Goal: Information Seeking & Learning: Learn about a topic

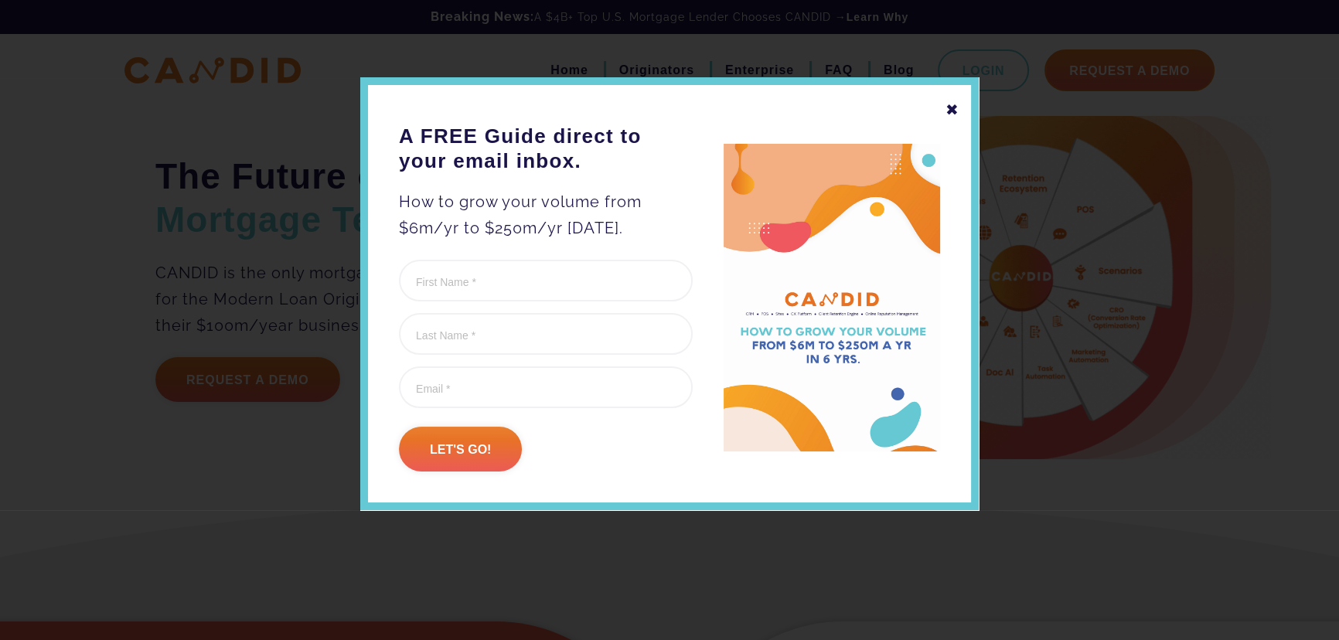
click at [958, 108] on div "✖" at bounding box center [952, 110] width 14 height 26
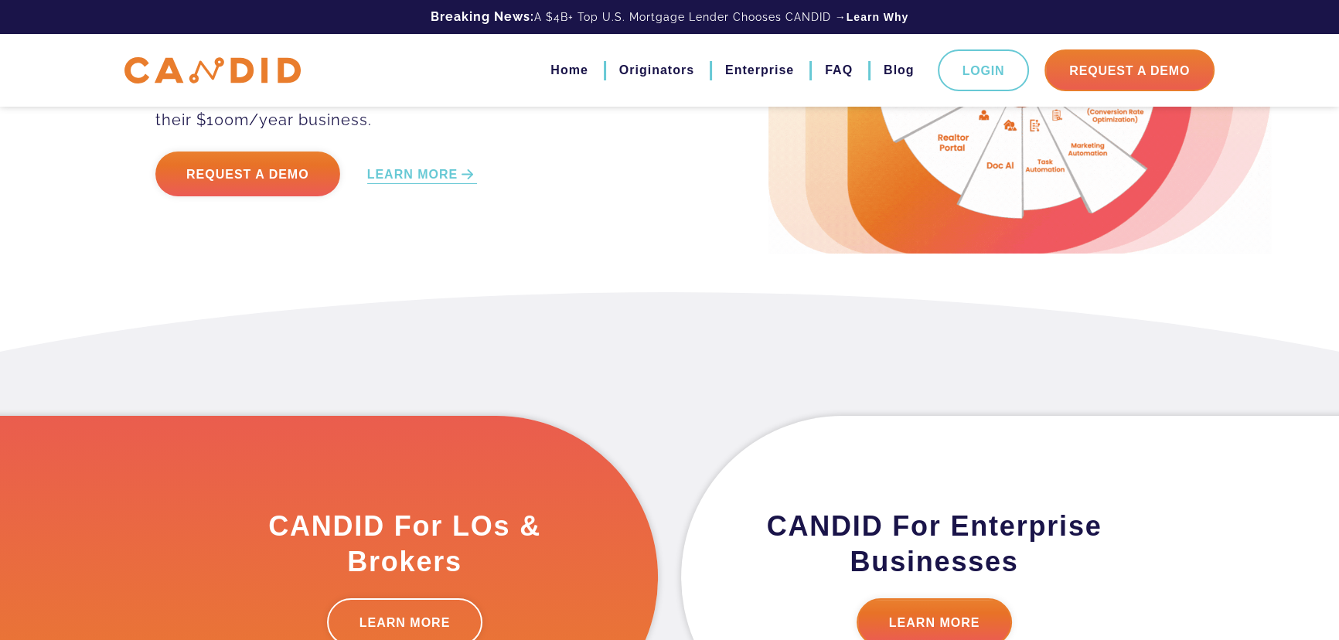
scroll to position [70, 0]
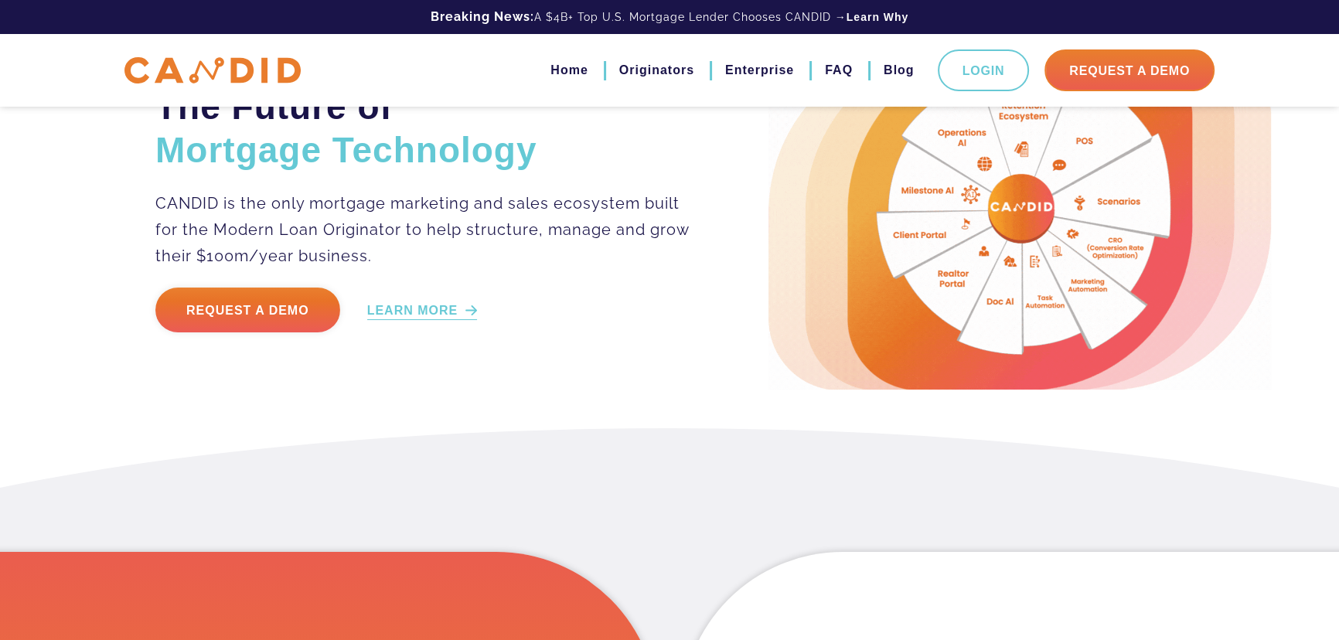
click at [438, 315] on link "LEARN MORE" at bounding box center [422, 311] width 111 height 18
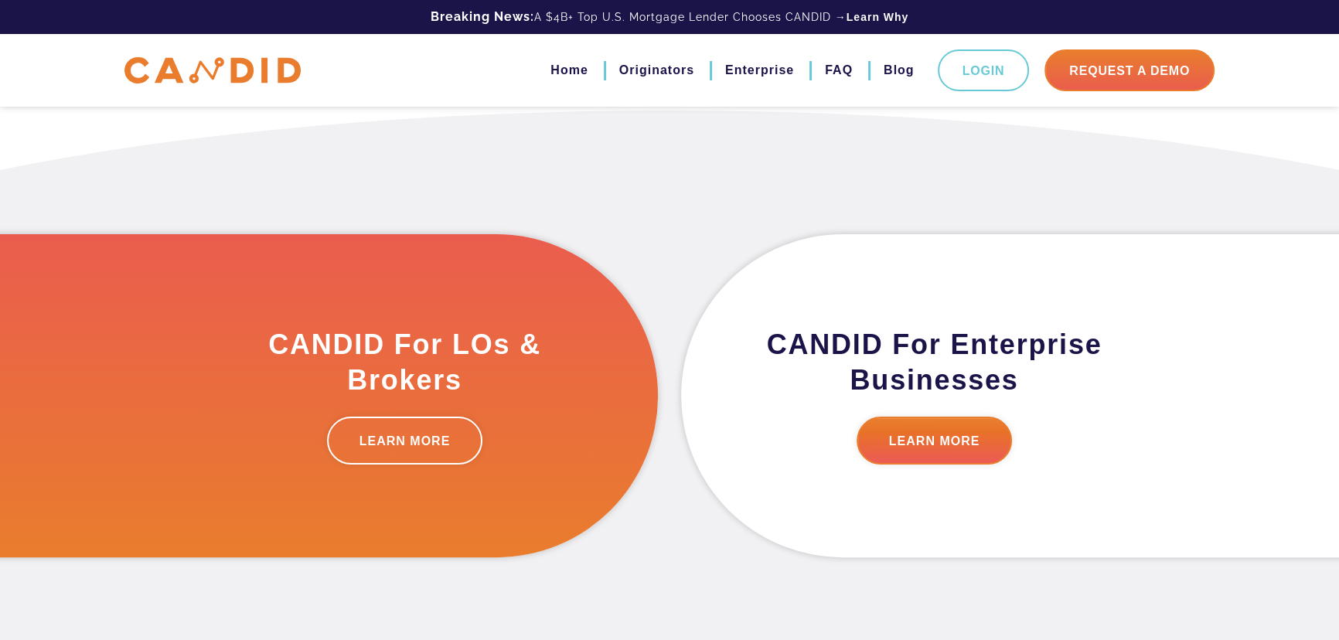
scroll to position [390, 0]
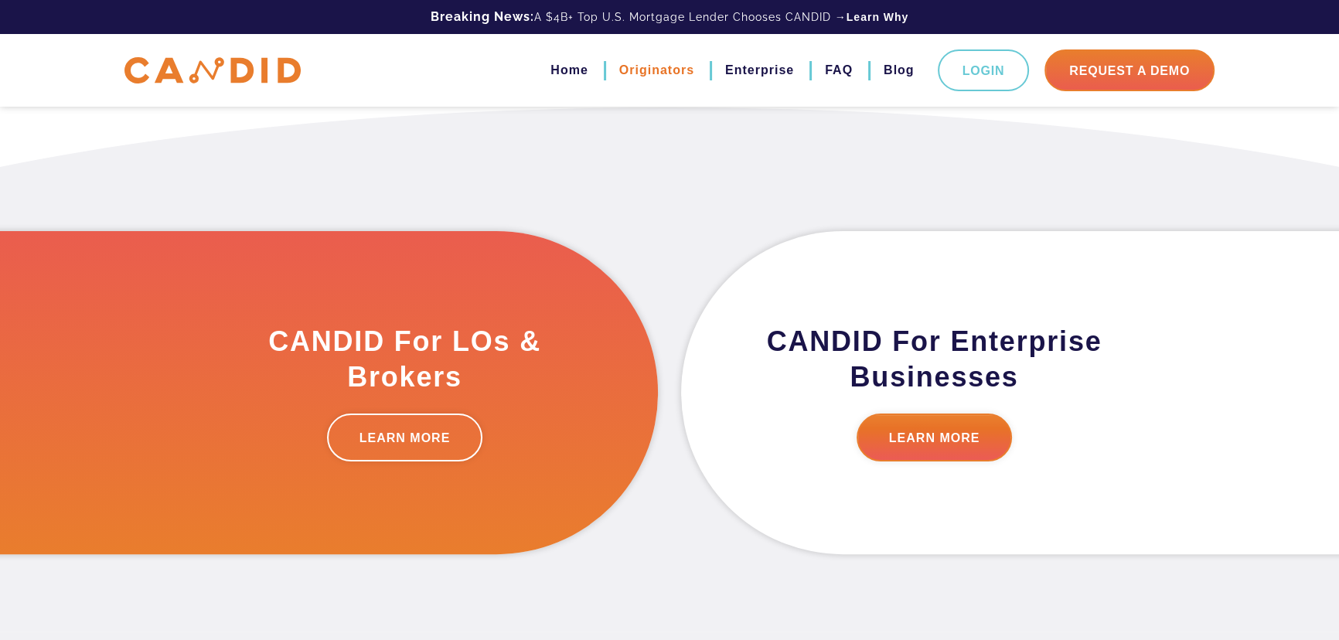
click at [655, 78] on link "Originators" at bounding box center [656, 70] width 75 height 26
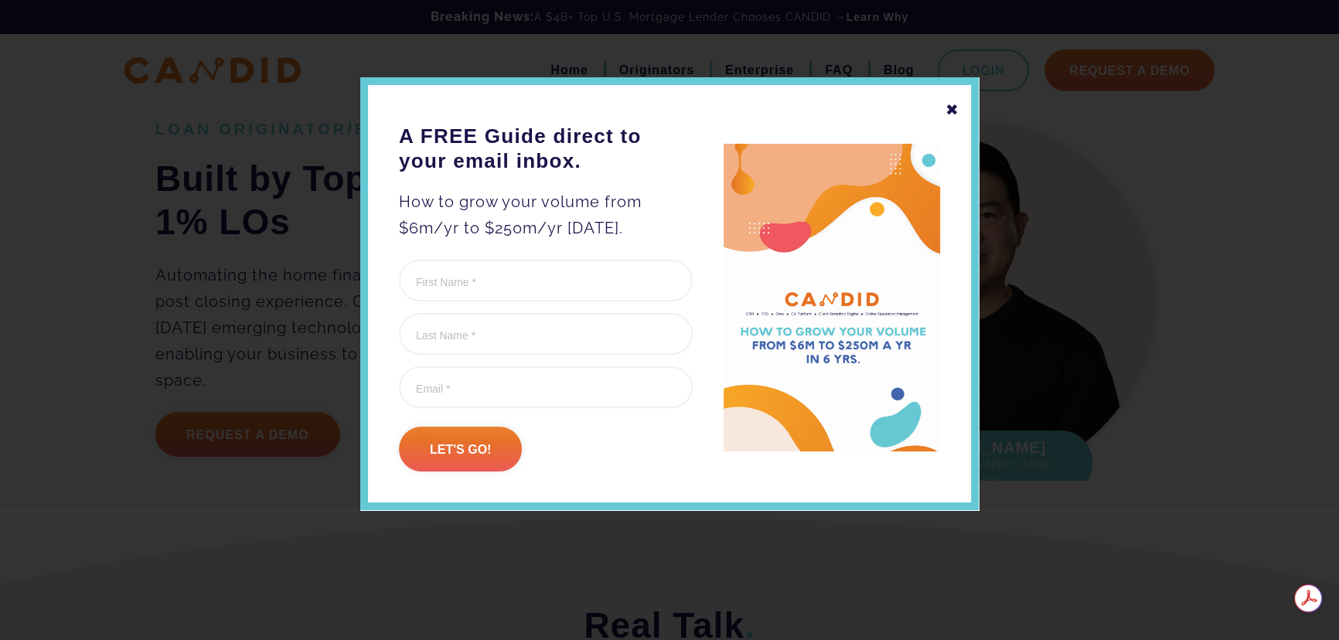
click at [947, 114] on div "✖" at bounding box center [952, 110] width 14 height 26
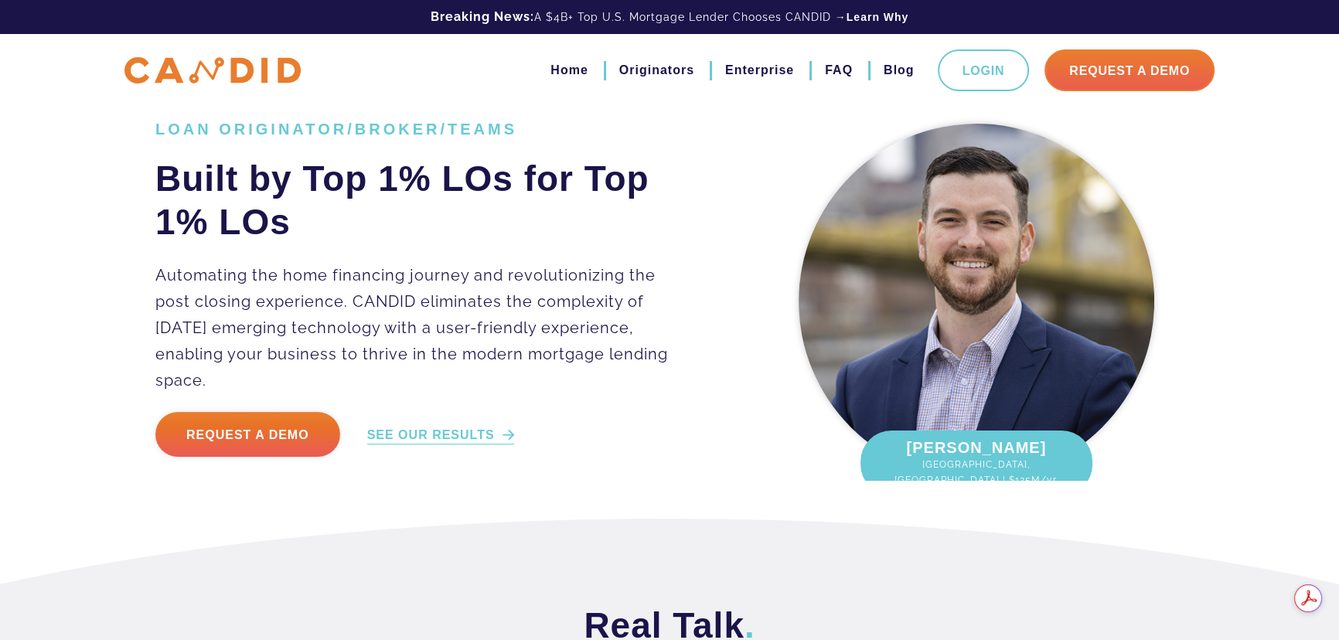
click at [465, 427] on link "SEE OUR RESULTS" at bounding box center [440, 436] width 147 height 18
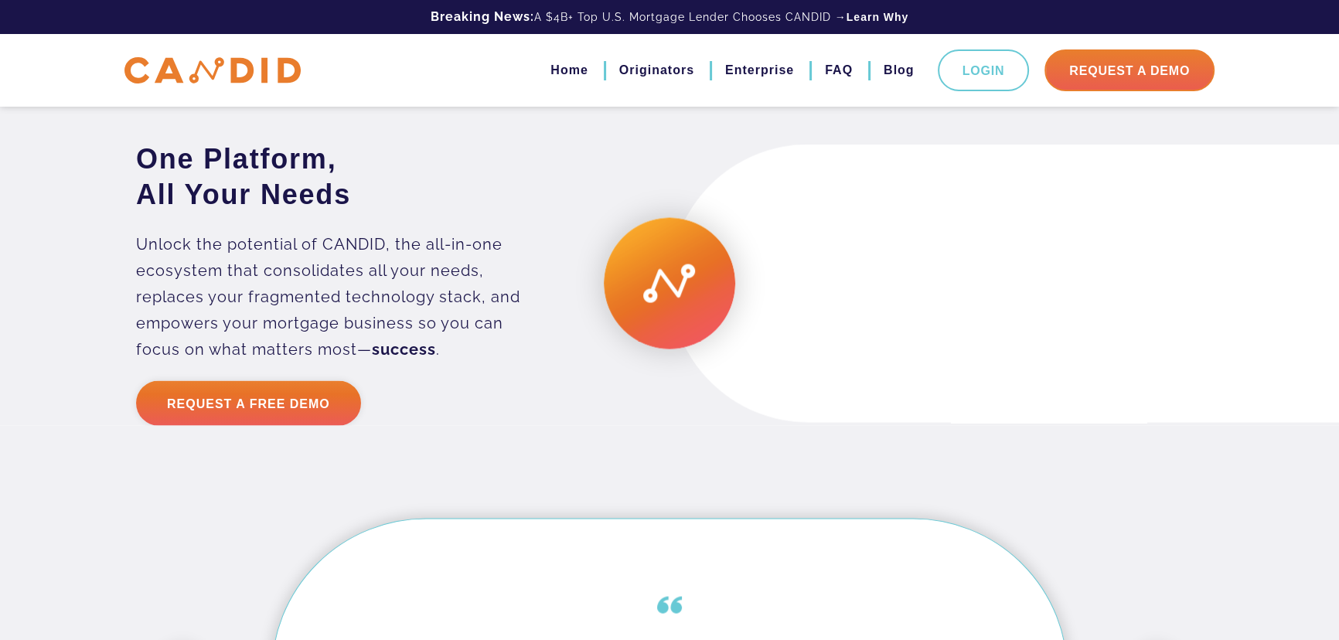
scroll to position [3911, 0]
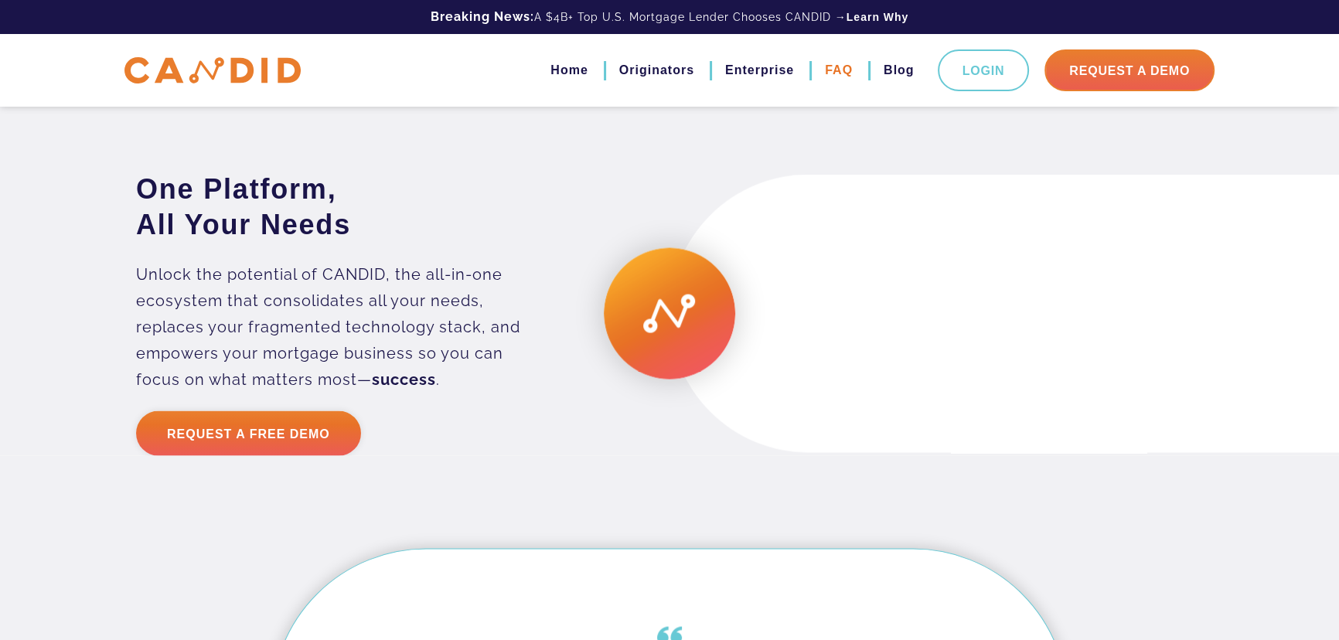
click at [842, 72] on link "FAQ" at bounding box center [839, 70] width 28 height 26
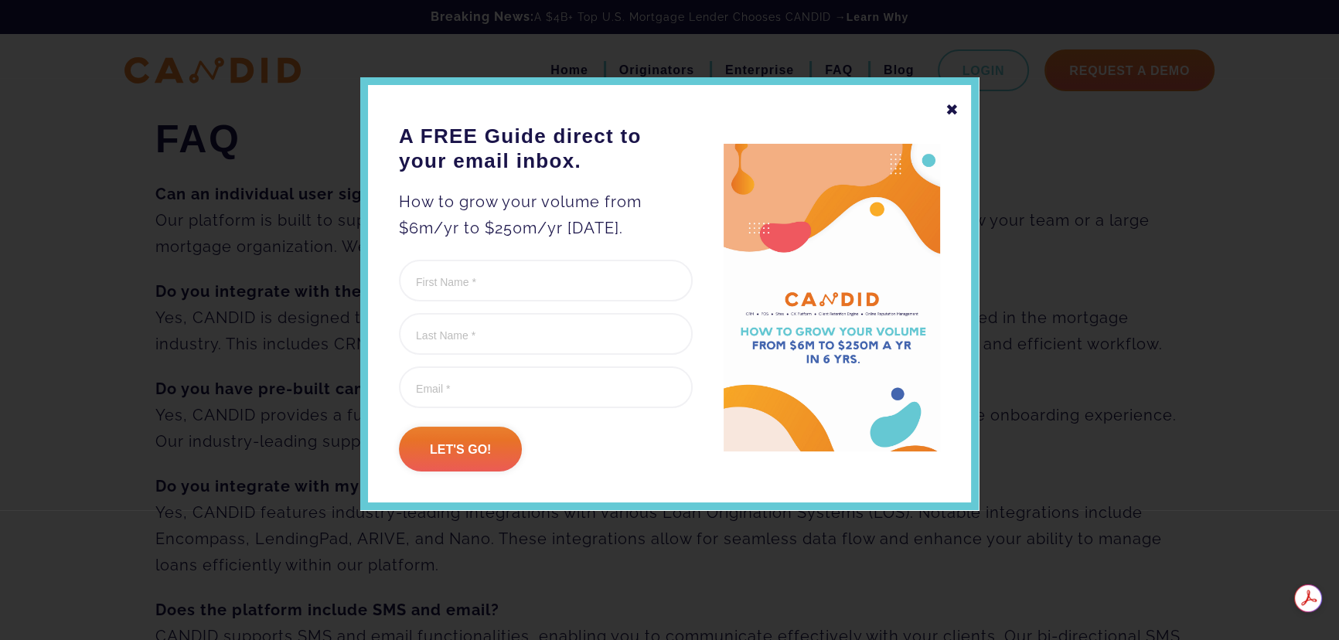
click at [951, 109] on div "✖" at bounding box center [952, 110] width 14 height 26
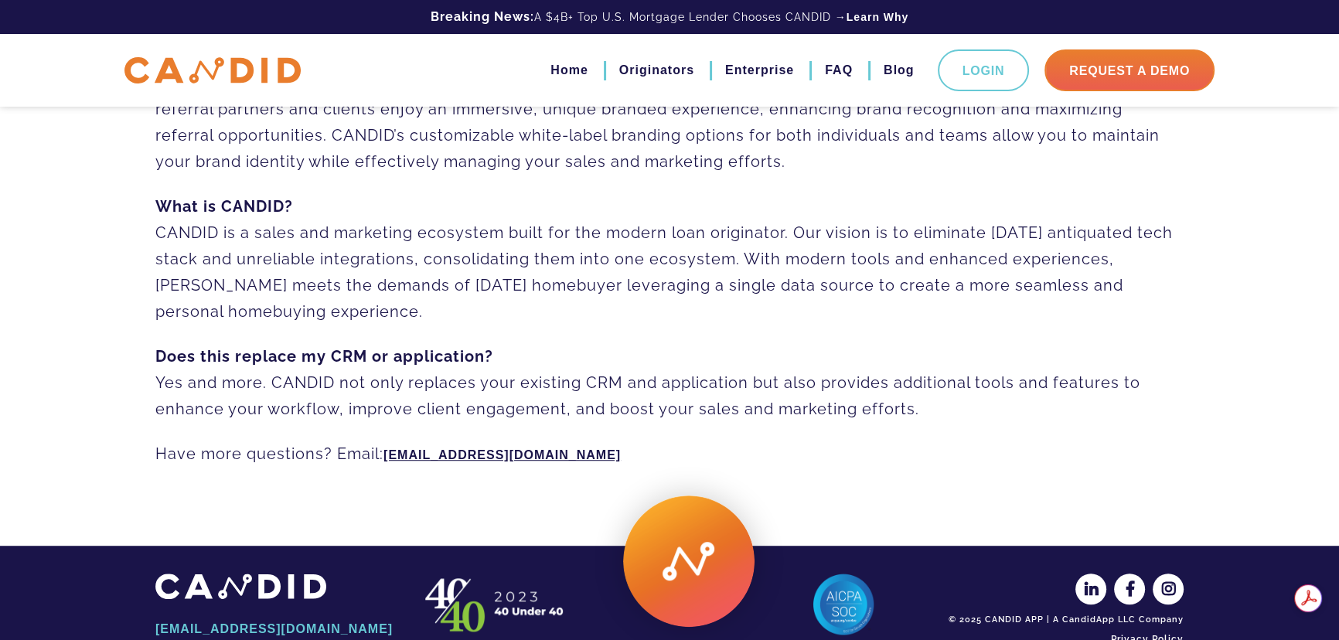
scroll to position [1124, 0]
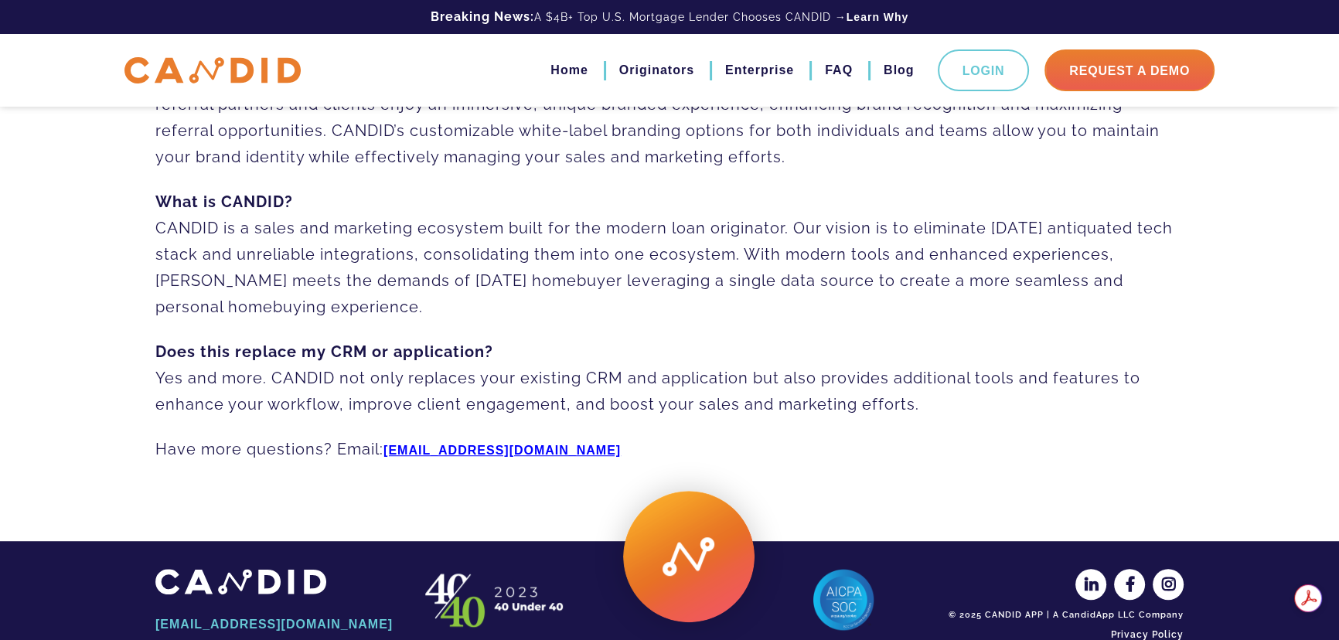
click at [466, 448] on link "[EMAIL_ADDRESS][DOMAIN_NAME]" at bounding box center [501, 450] width 237 height 13
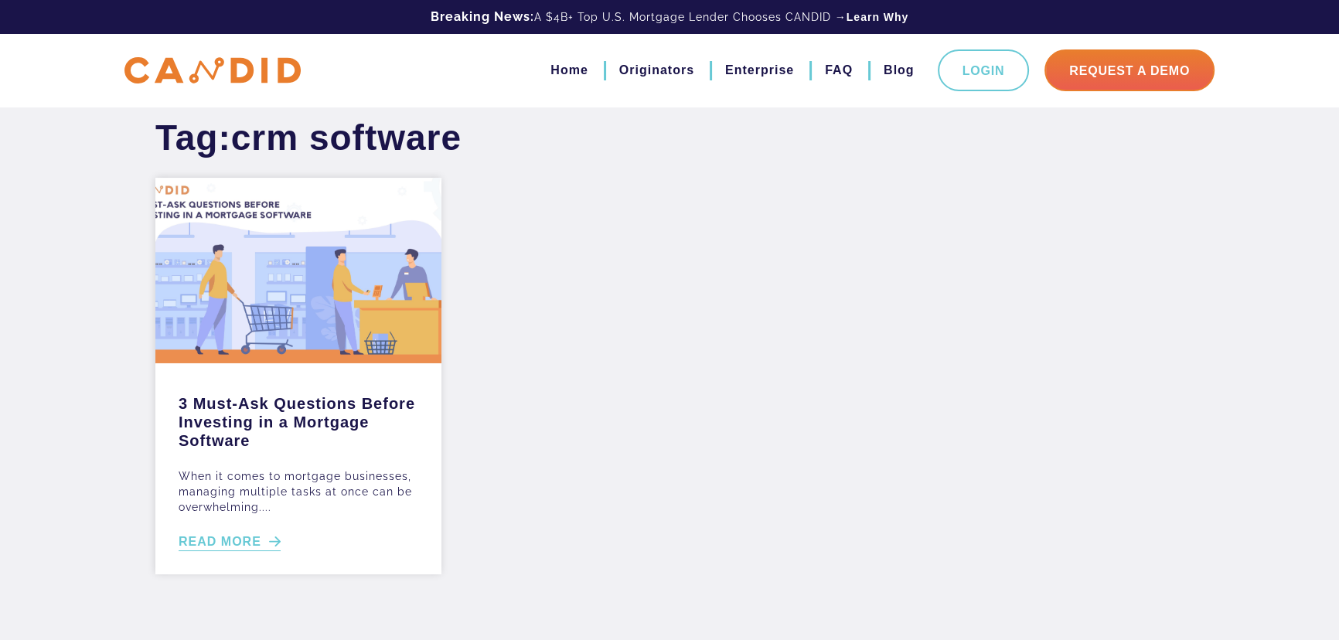
click at [221, 541] on link "READ MORE" at bounding box center [230, 542] width 102 height 18
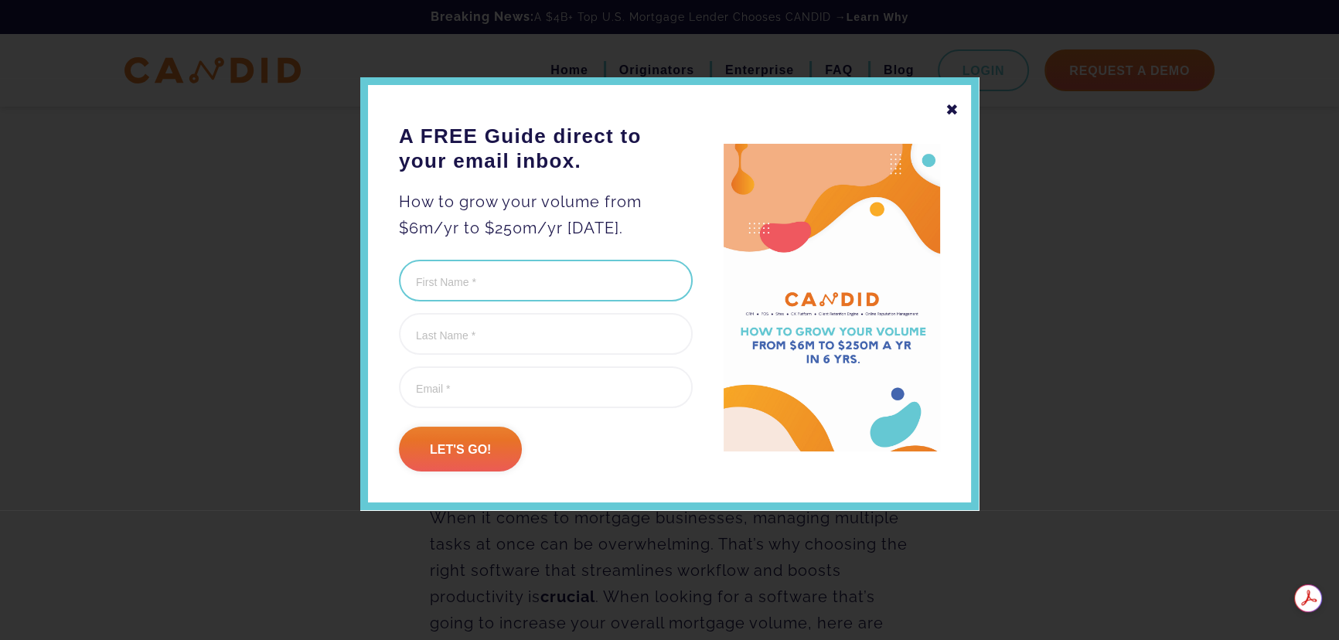
click at [435, 281] on input "First Name (Required)" at bounding box center [546, 281] width 294 height 42
type input "larry"
type input "combs"
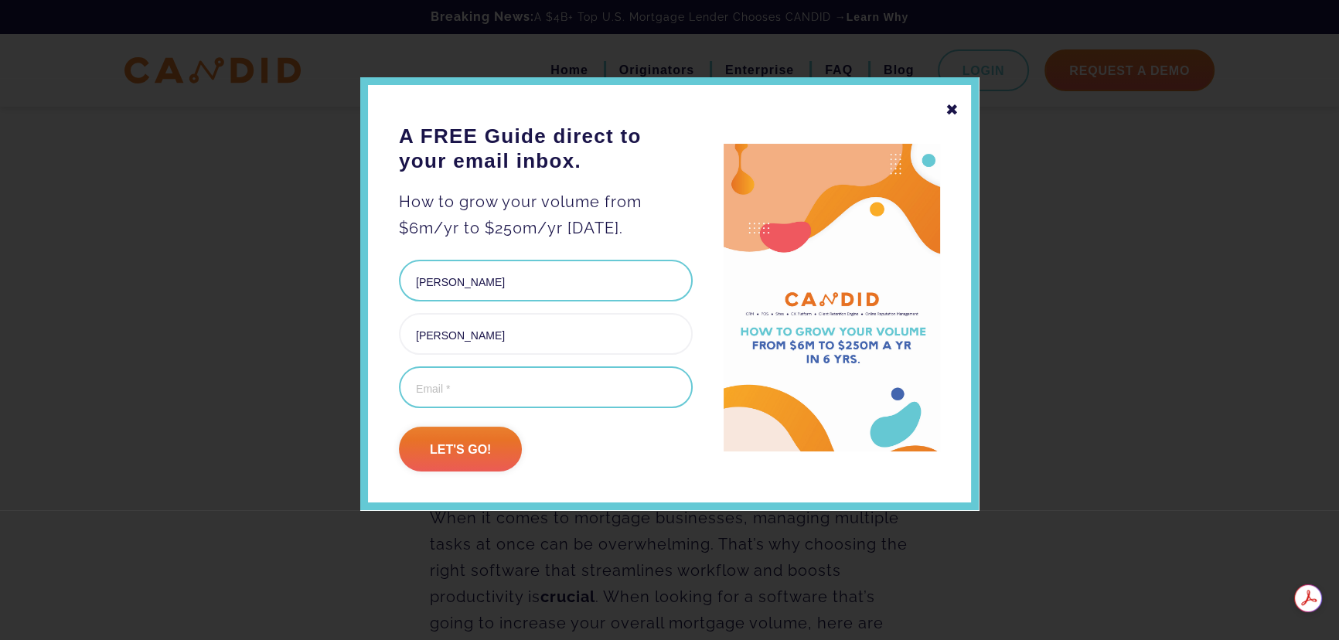
type input "larry0657@gmail.com"
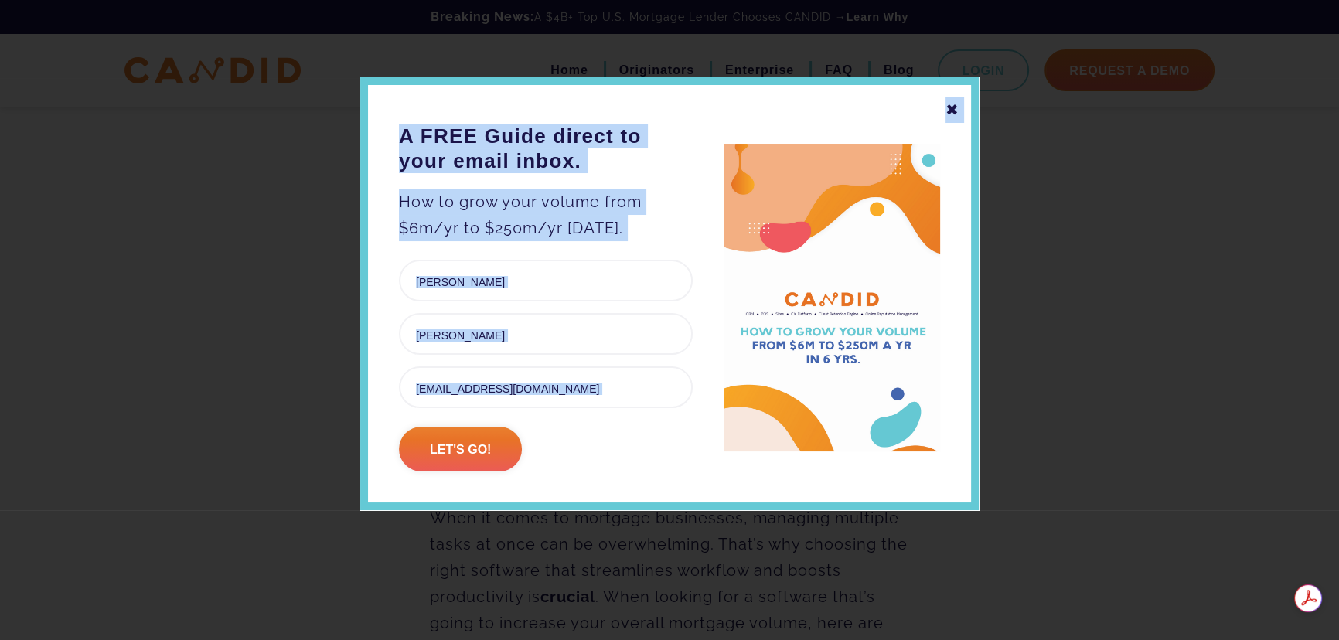
click at [941, 129] on div "✖ A FREE Guide direct to your email inbox. How to grow your volume from $6m/yr …" at bounding box center [669, 293] width 618 height 433
click at [938, 128] on div "A FREE Guide direct to your email inbox. How to grow your volume from $6m/yr to…" at bounding box center [669, 298] width 541 height 348
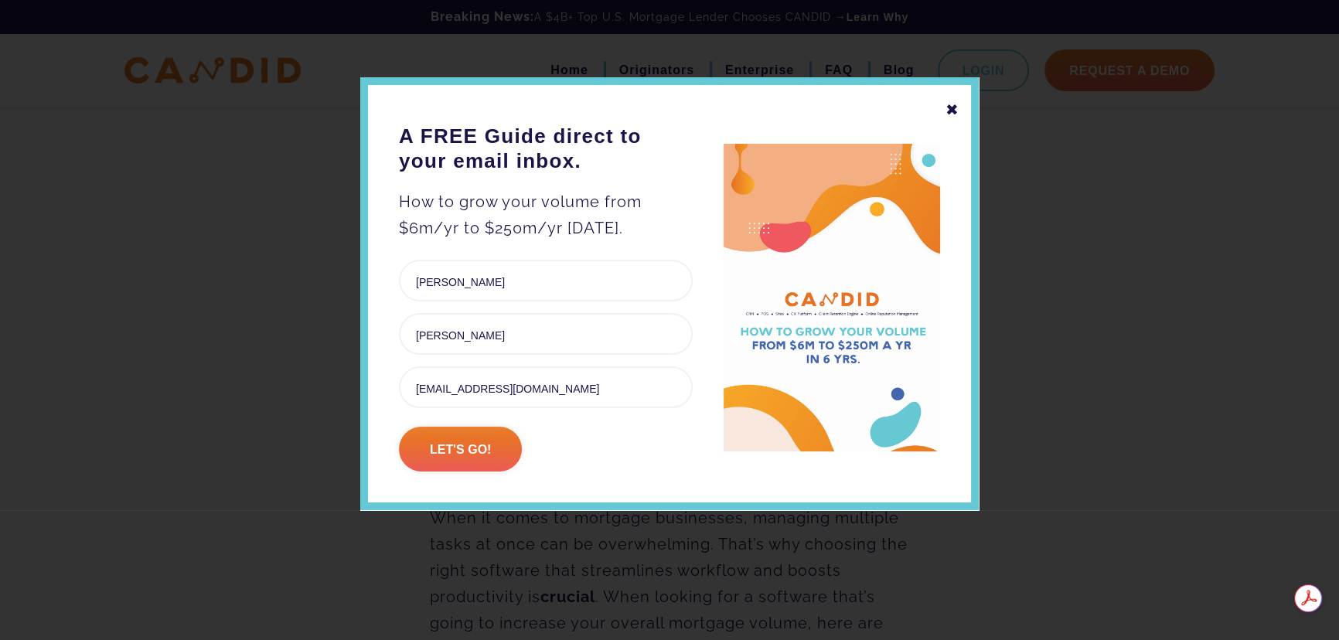
click at [957, 114] on div "✖" at bounding box center [952, 110] width 14 height 26
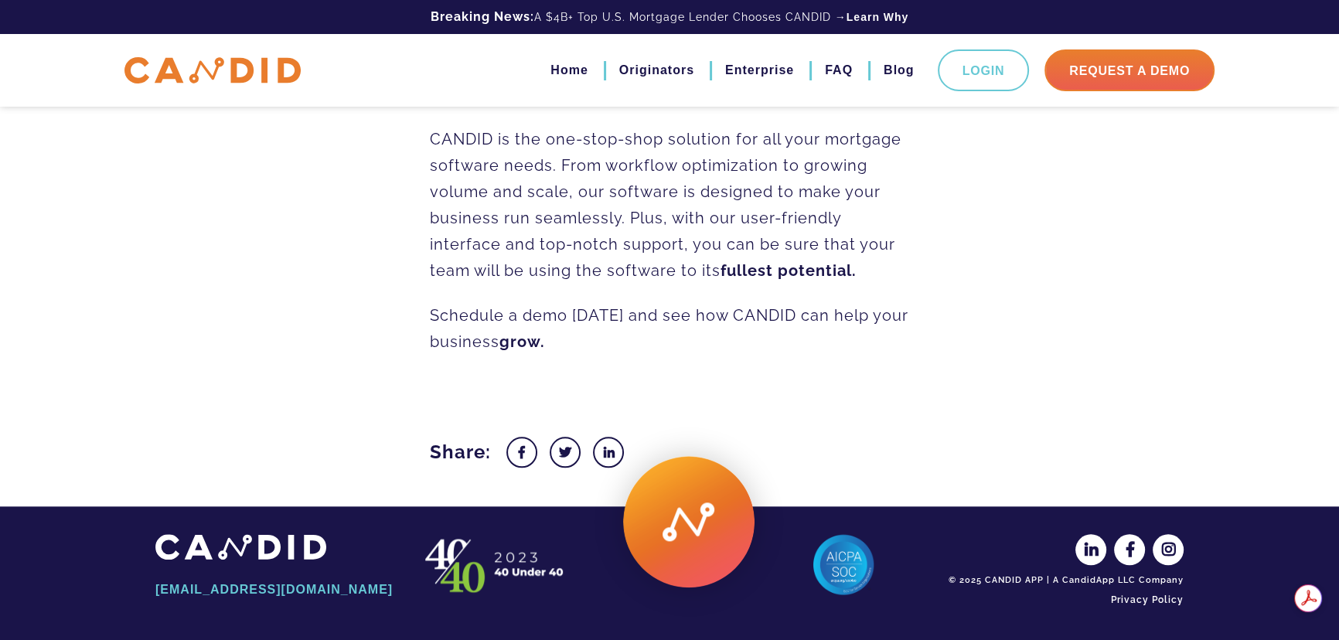
scroll to position [1686, 0]
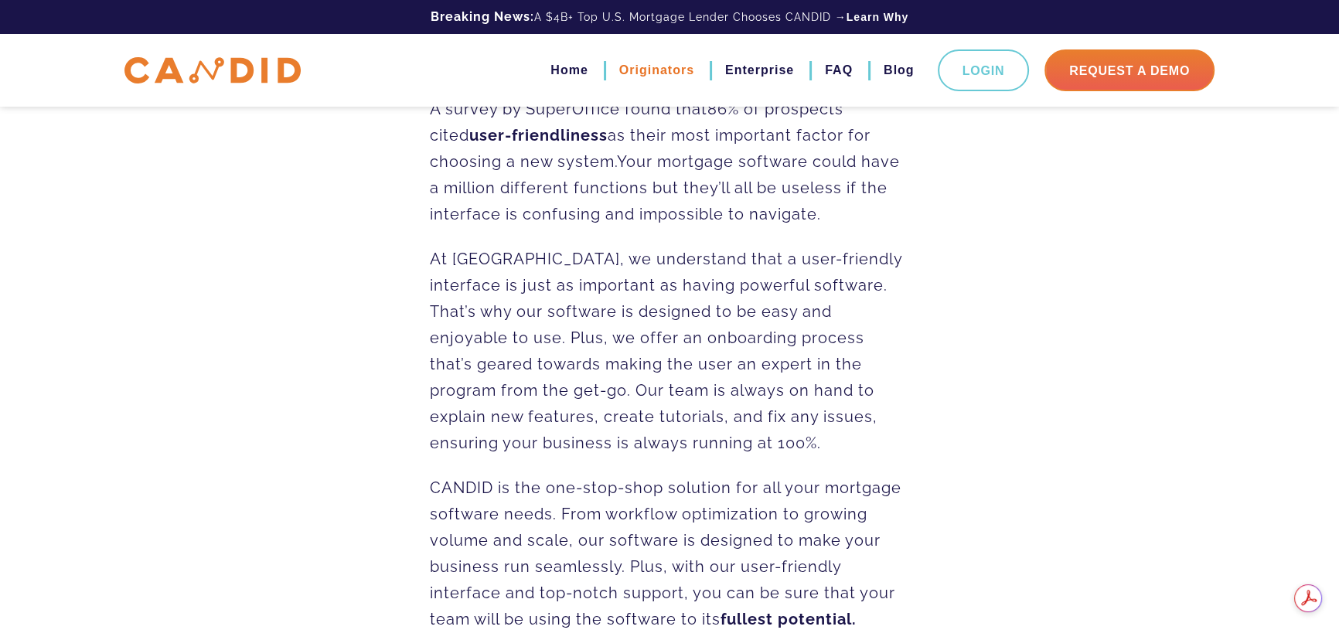
click at [665, 68] on link "Originators" at bounding box center [656, 70] width 75 height 26
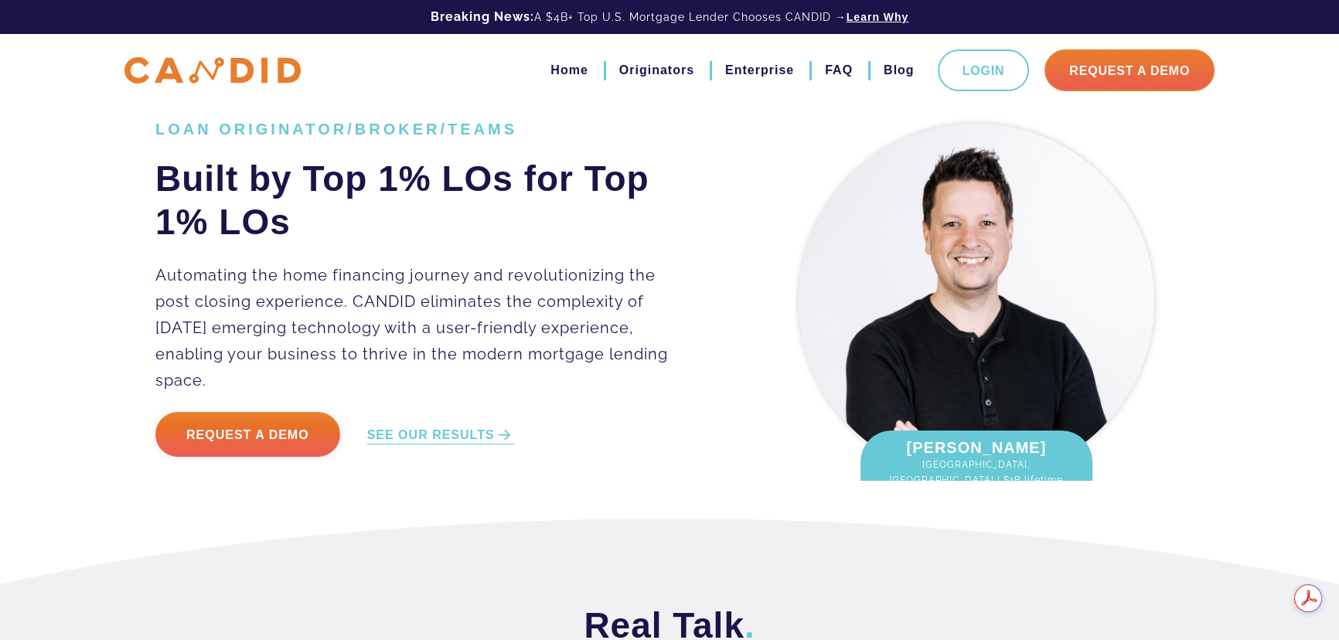
click at [866, 13] on link "Learn Why" at bounding box center [877, 16] width 63 height 15
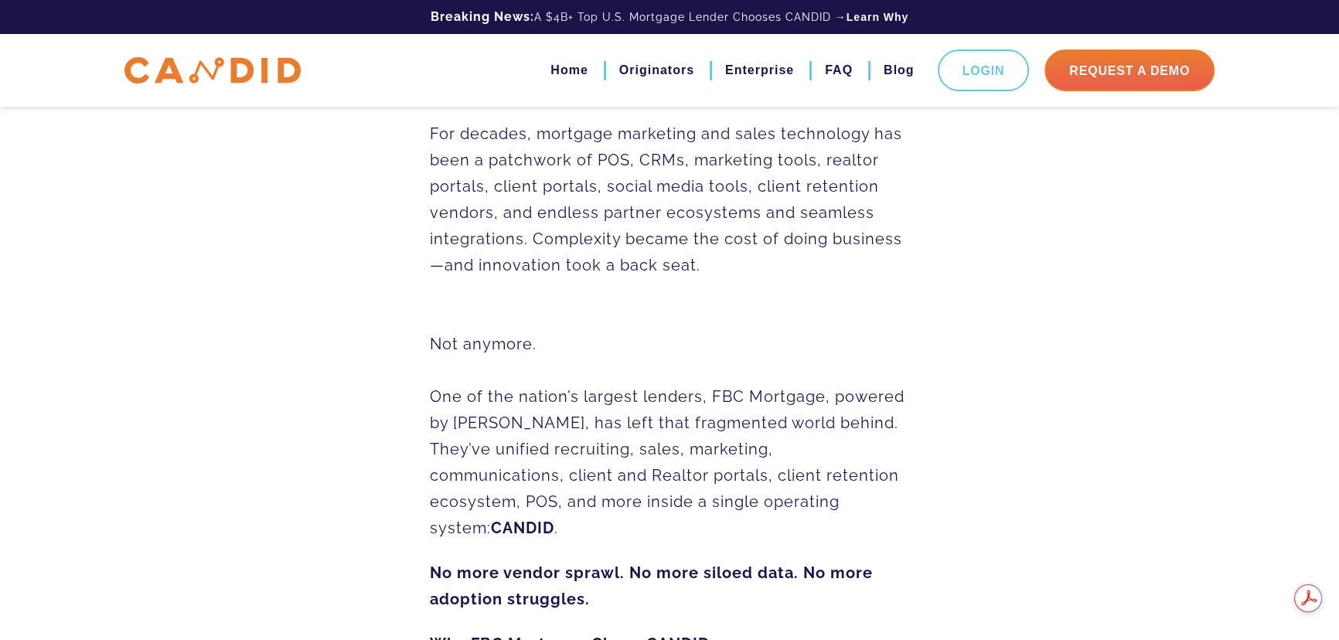
scroll to position [562, 0]
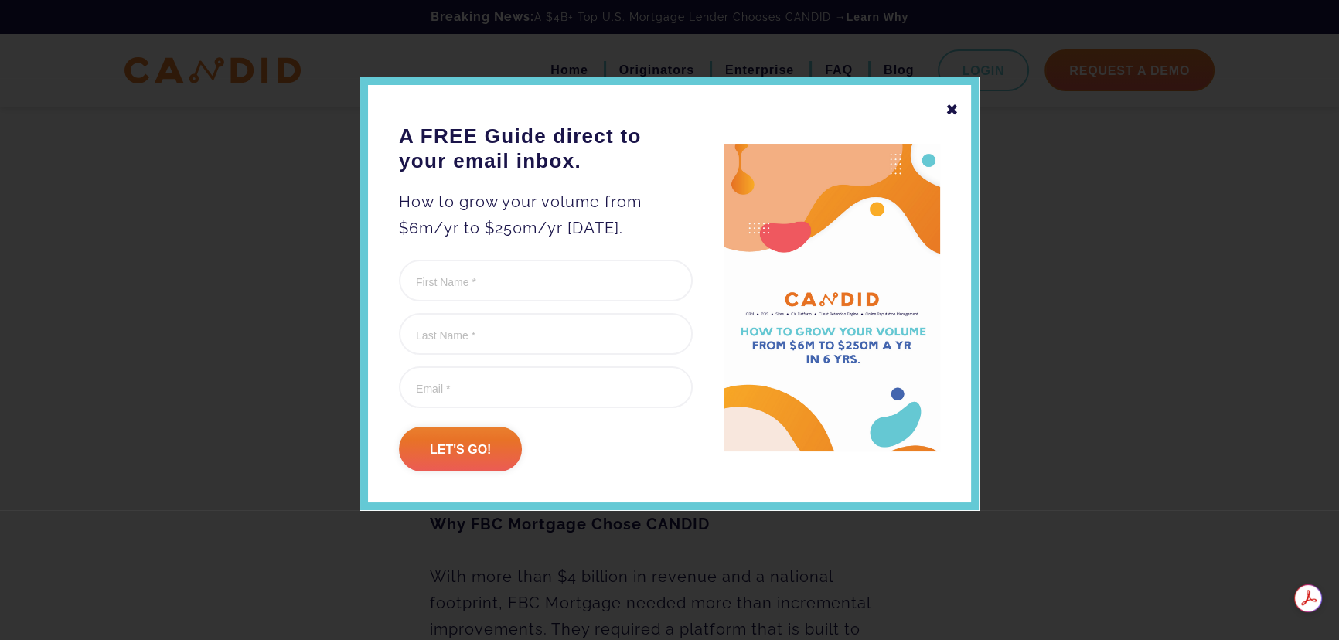
click at [949, 102] on div "✖" at bounding box center [952, 110] width 14 height 26
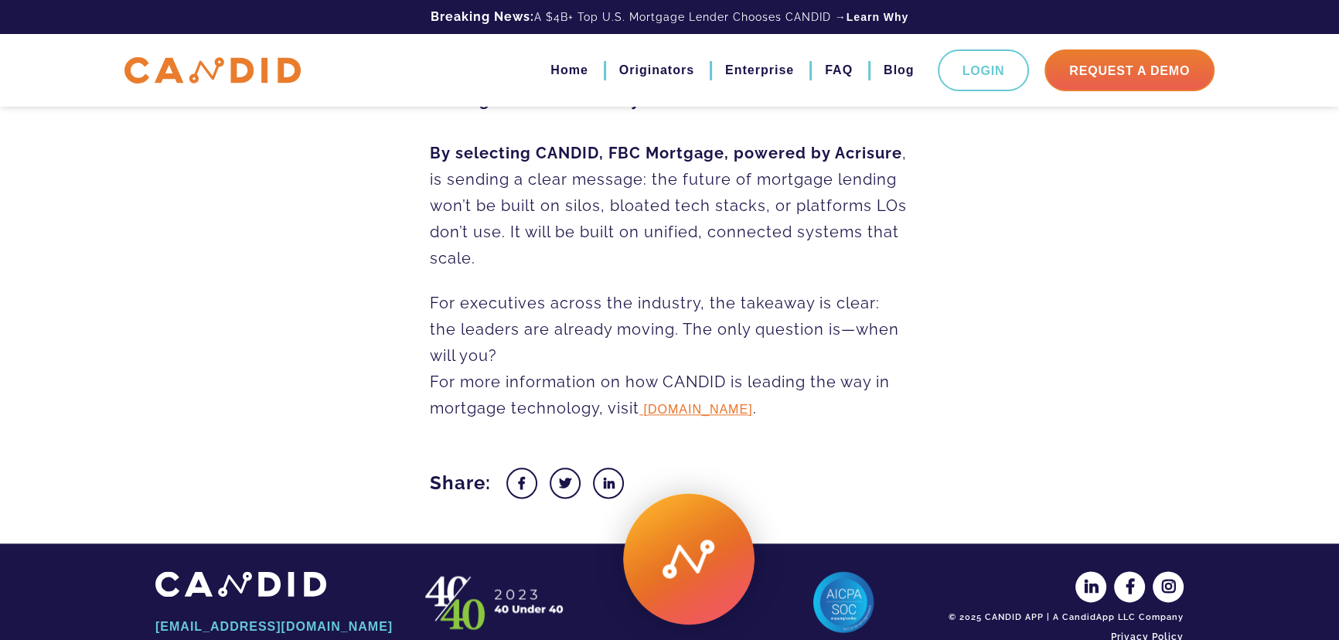
scroll to position [2285, 0]
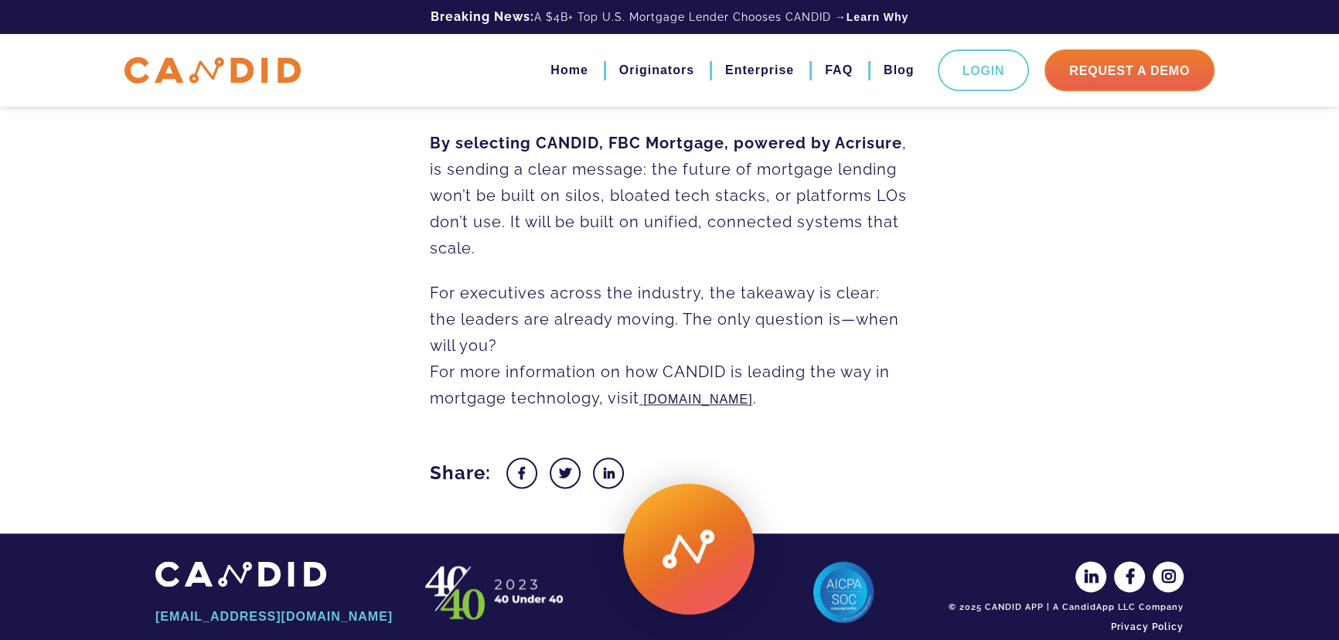
click at [688, 393] on span "candid.inc" at bounding box center [697, 399] width 109 height 13
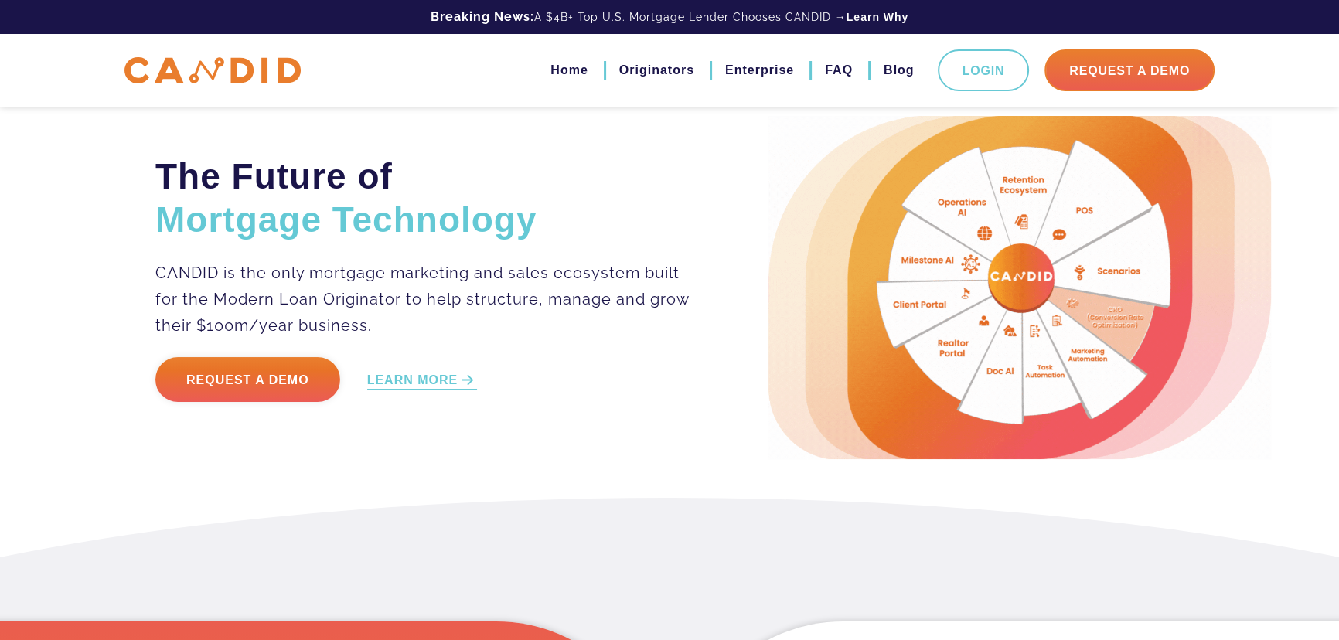
scroll to position [351, 0]
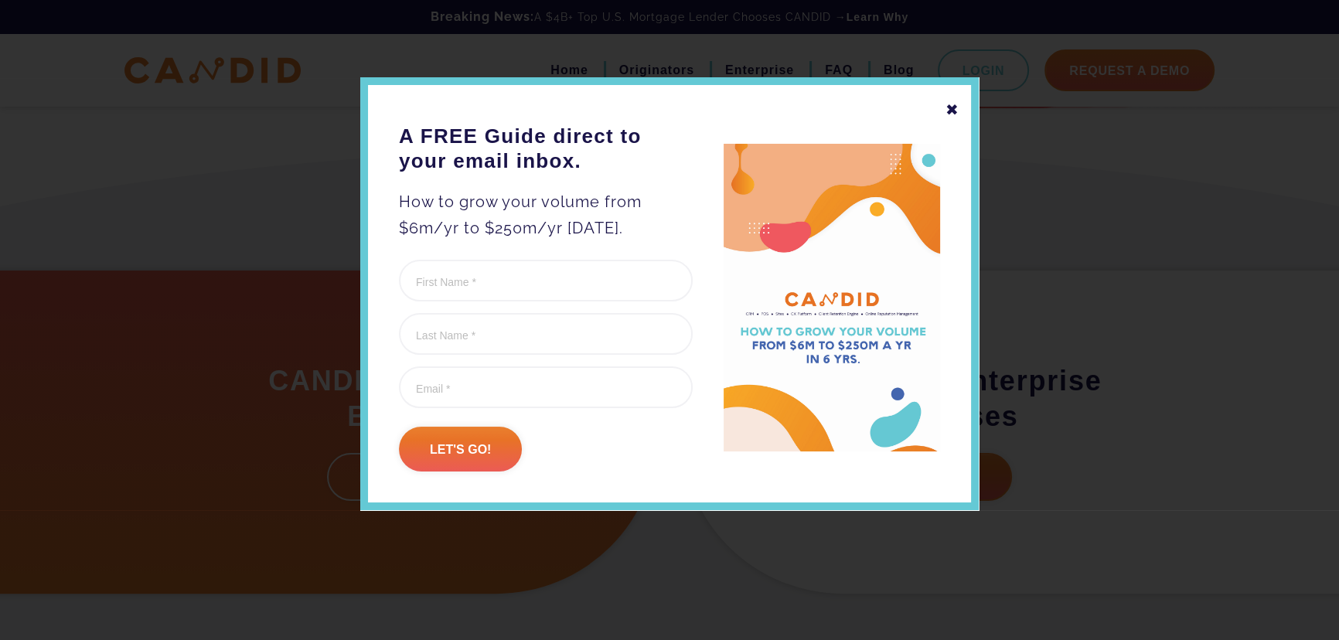
click at [958, 104] on div "✖" at bounding box center [952, 110] width 14 height 26
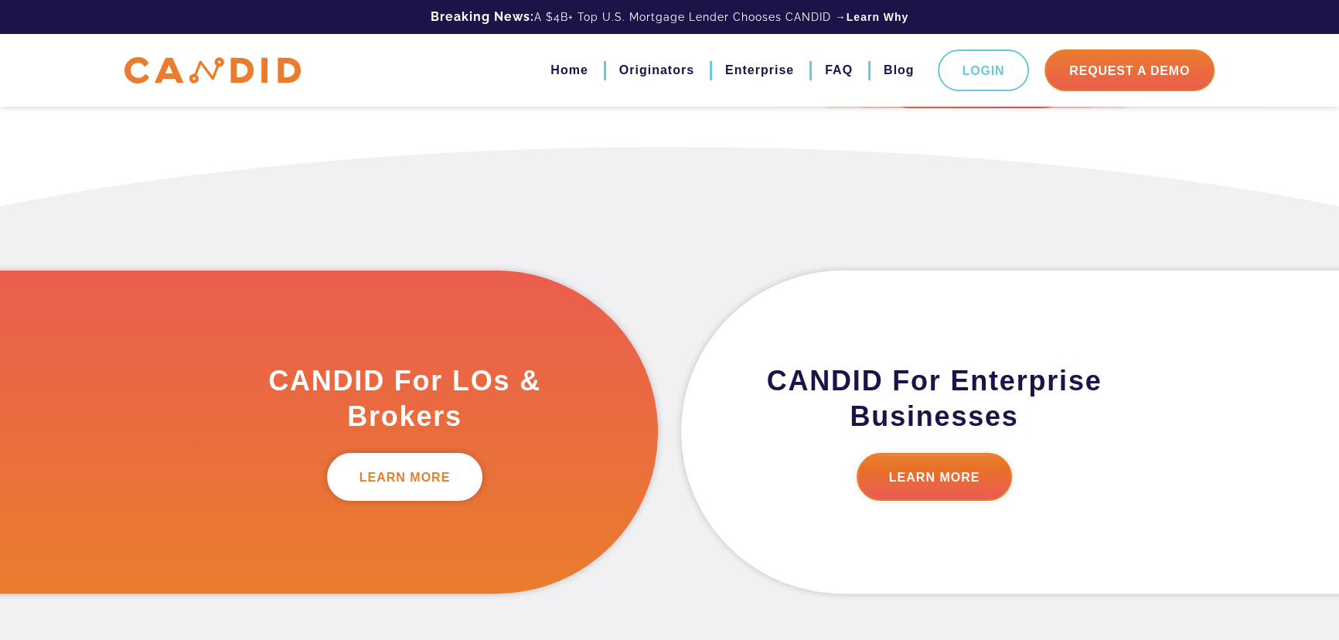
click at [413, 482] on link "LEARN MORE" at bounding box center [405, 477] width 156 height 48
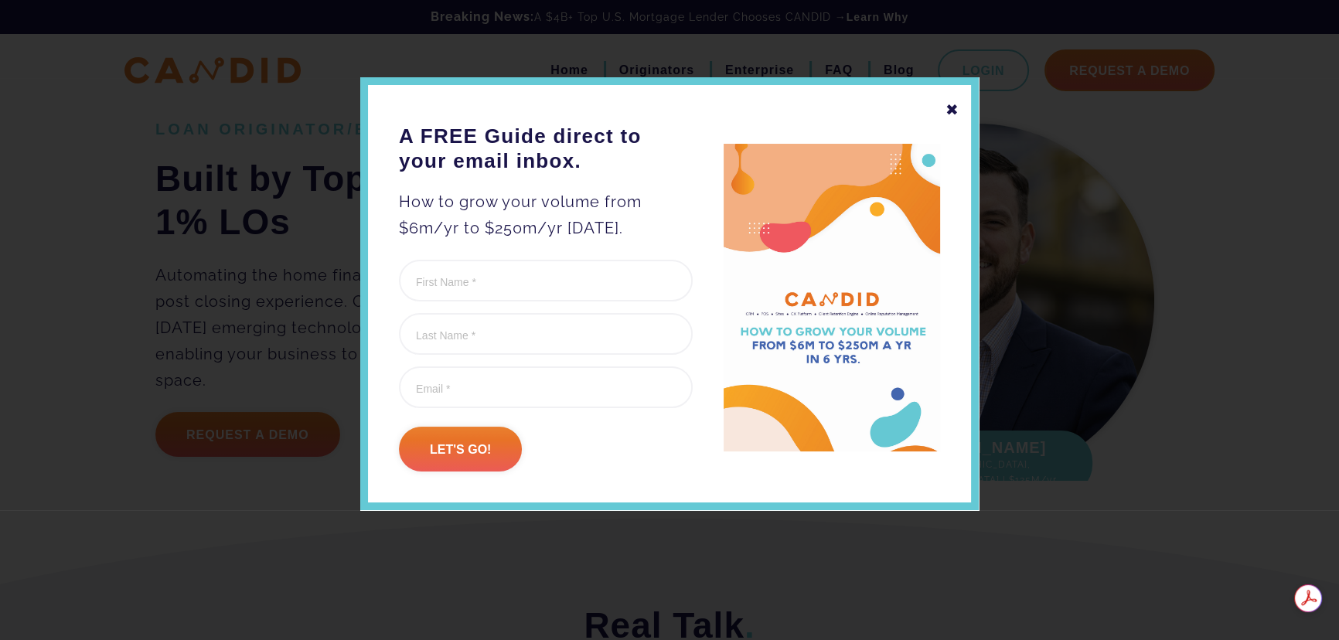
click at [958, 112] on div "✖ A FREE Guide direct to your email inbox. How to grow your volume from $6m/yr …" at bounding box center [669, 293] width 618 height 433
click at [944, 109] on div "✖ A FREE Guide direct to your email inbox. How to grow your volume from $6m/yr …" at bounding box center [669, 293] width 618 height 433
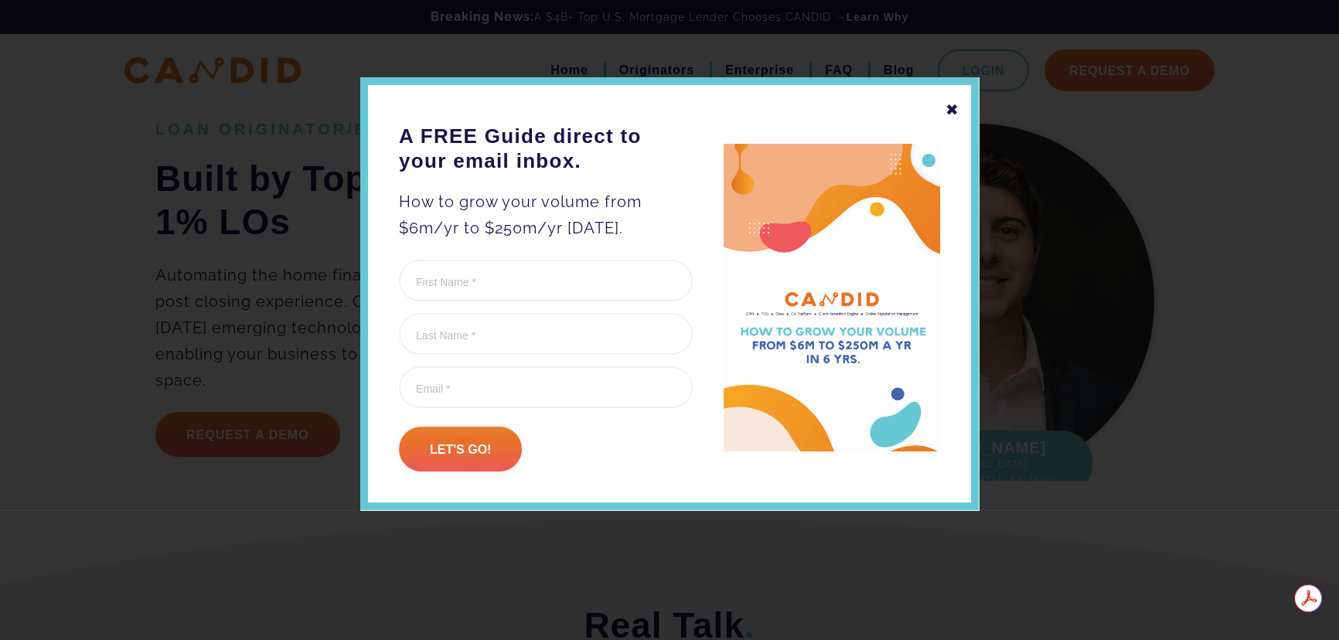
click at [951, 107] on div "✖" at bounding box center [952, 110] width 14 height 26
